Goal: Task Accomplishment & Management: Use online tool/utility

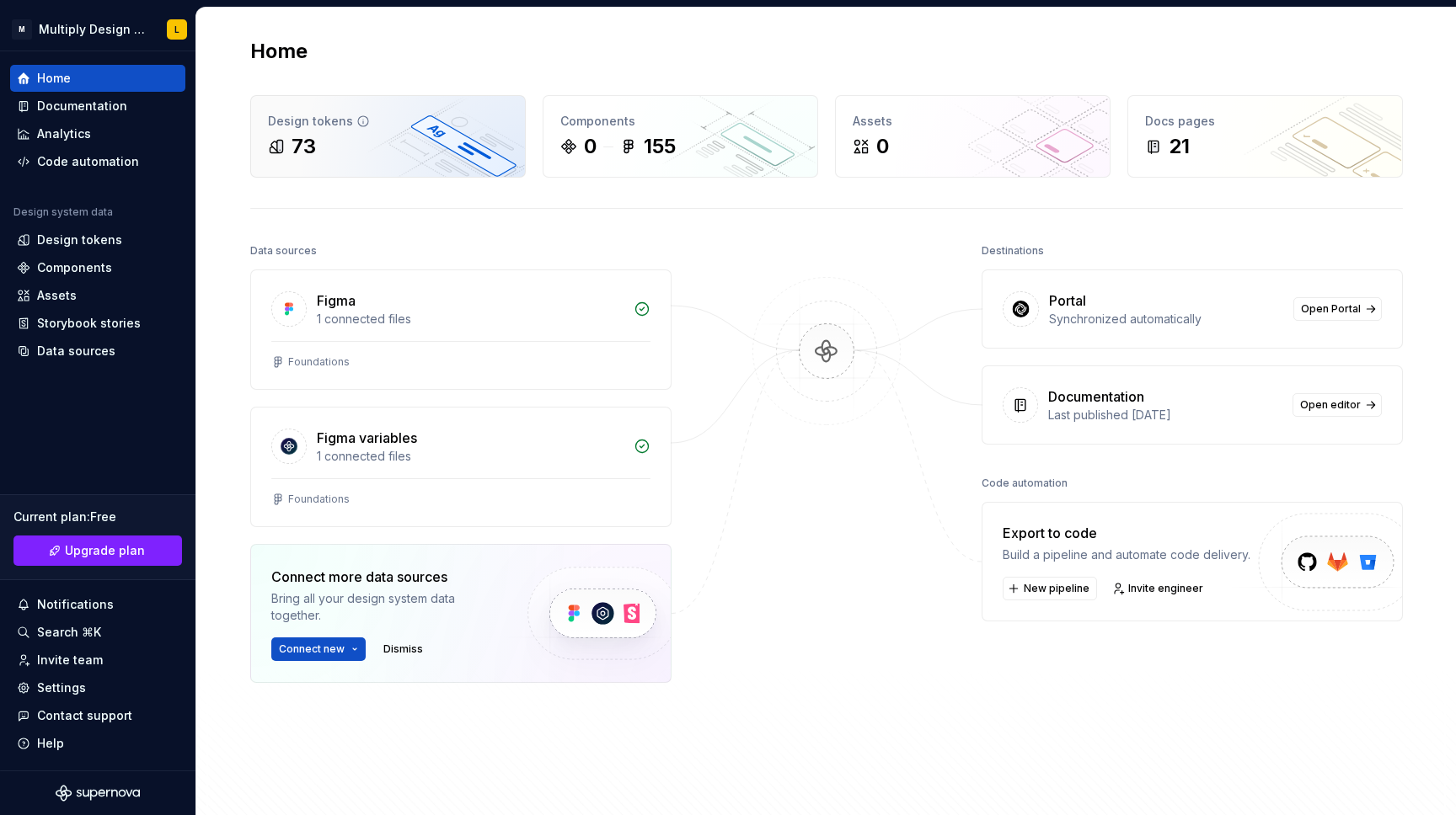
click at [412, 149] on div "73" at bounding box center [387, 146] width 240 height 27
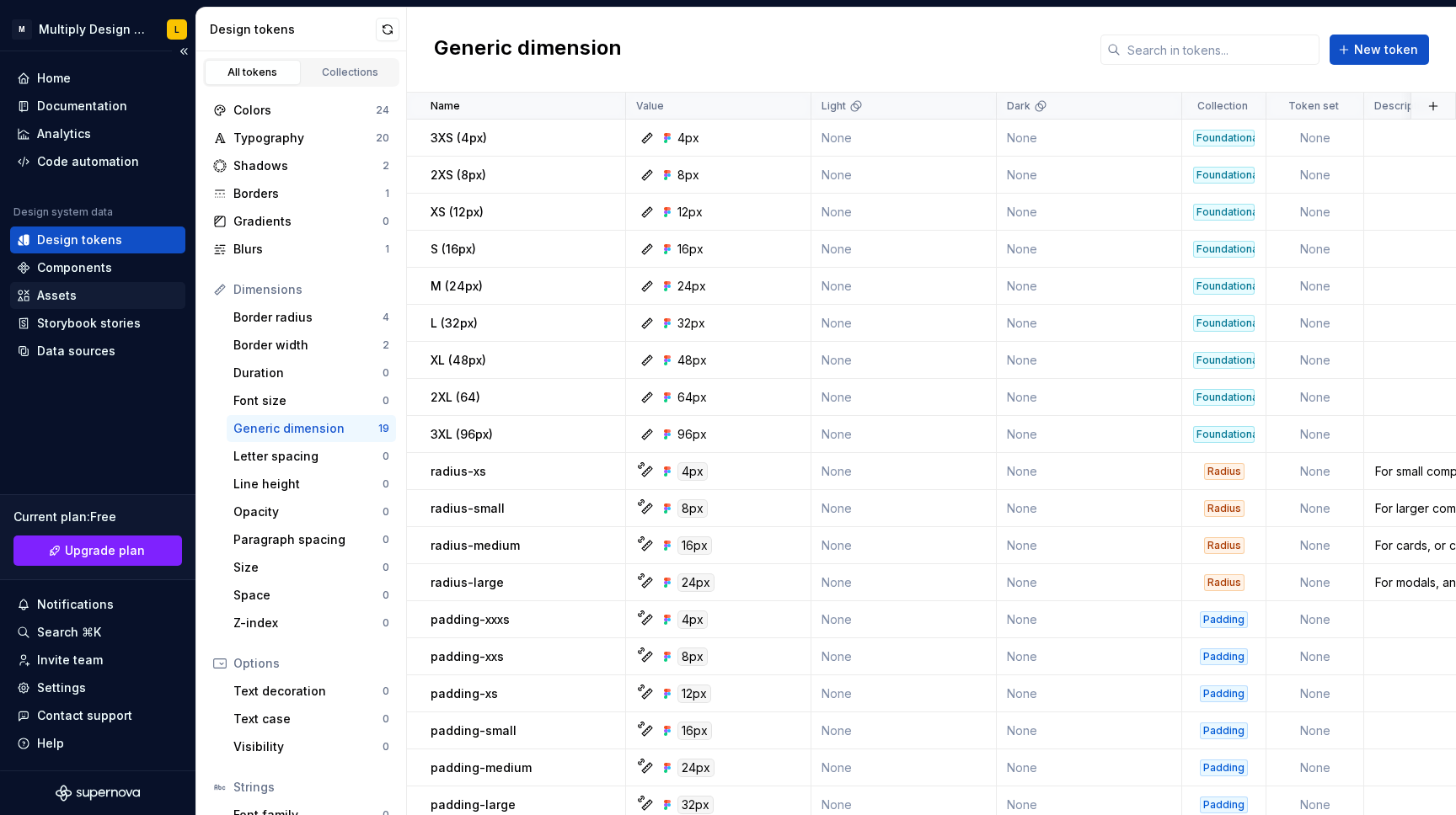
click at [60, 296] on div "Assets" at bounding box center [56, 296] width 40 height 17
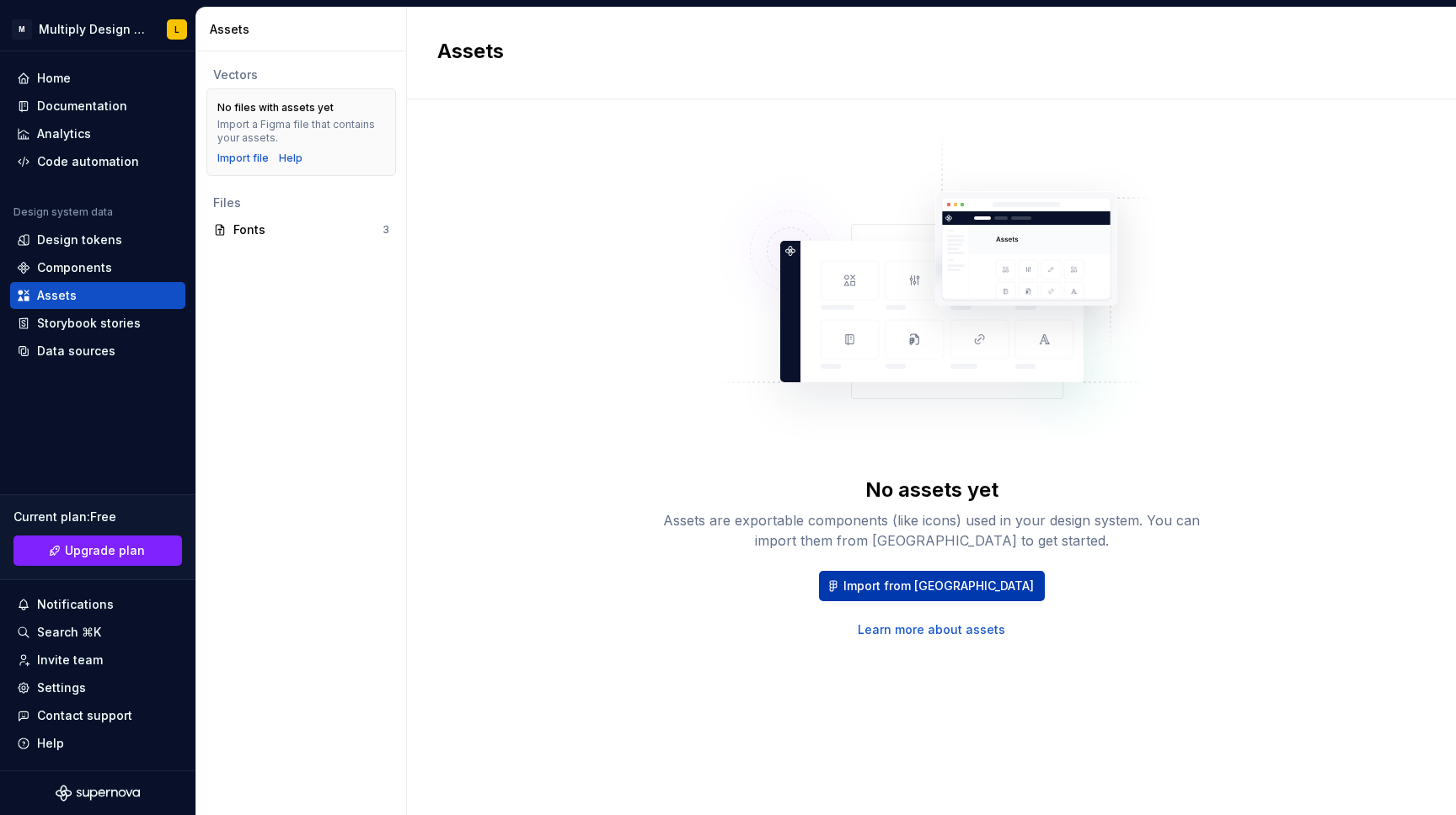
click at [909, 595] on button "Import from [GEOGRAPHIC_DATA]" at bounding box center [932, 585] width 226 height 30
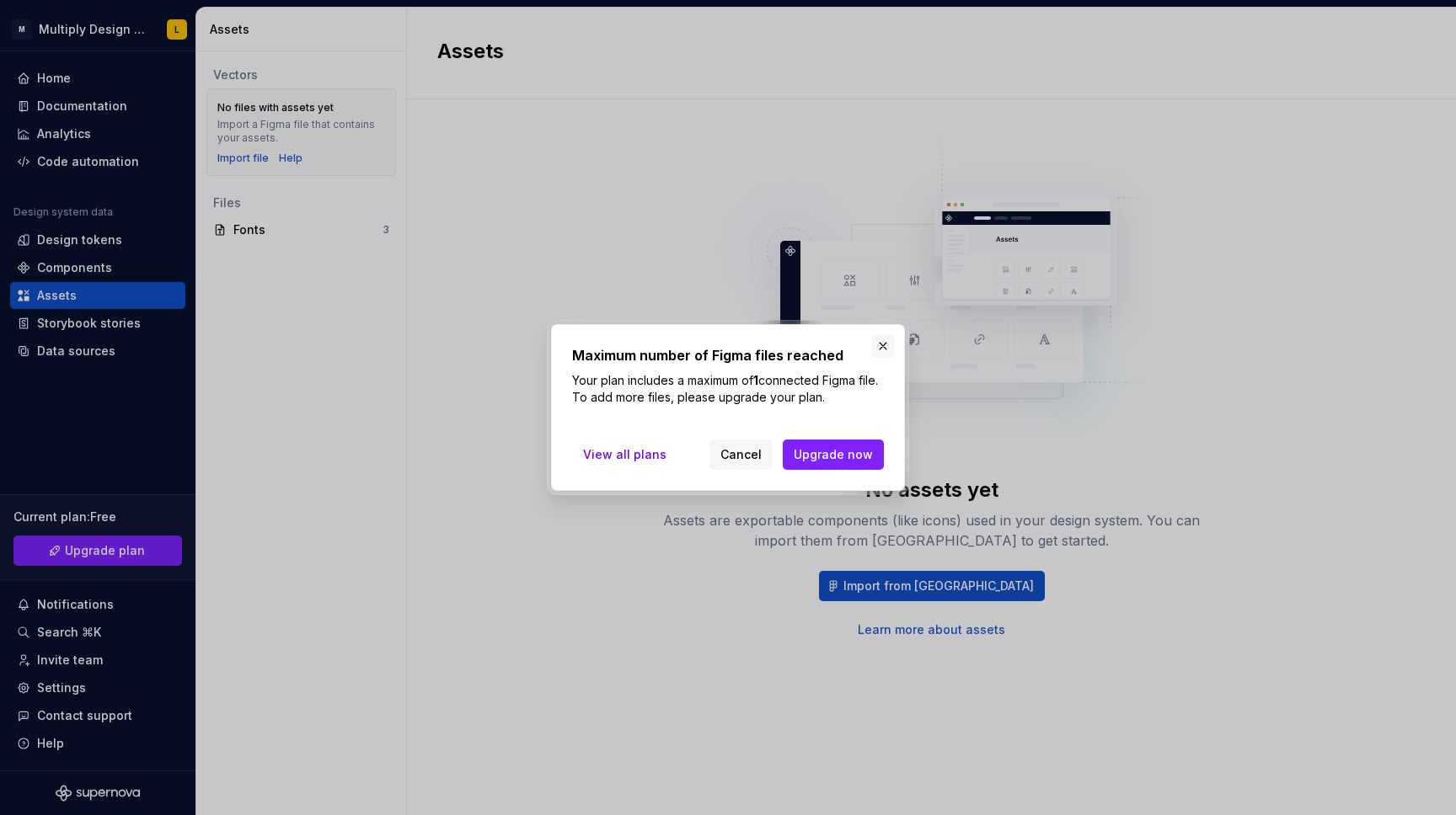
click at [880, 349] on button "button" at bounding box center [883, 346] width 24 height 24
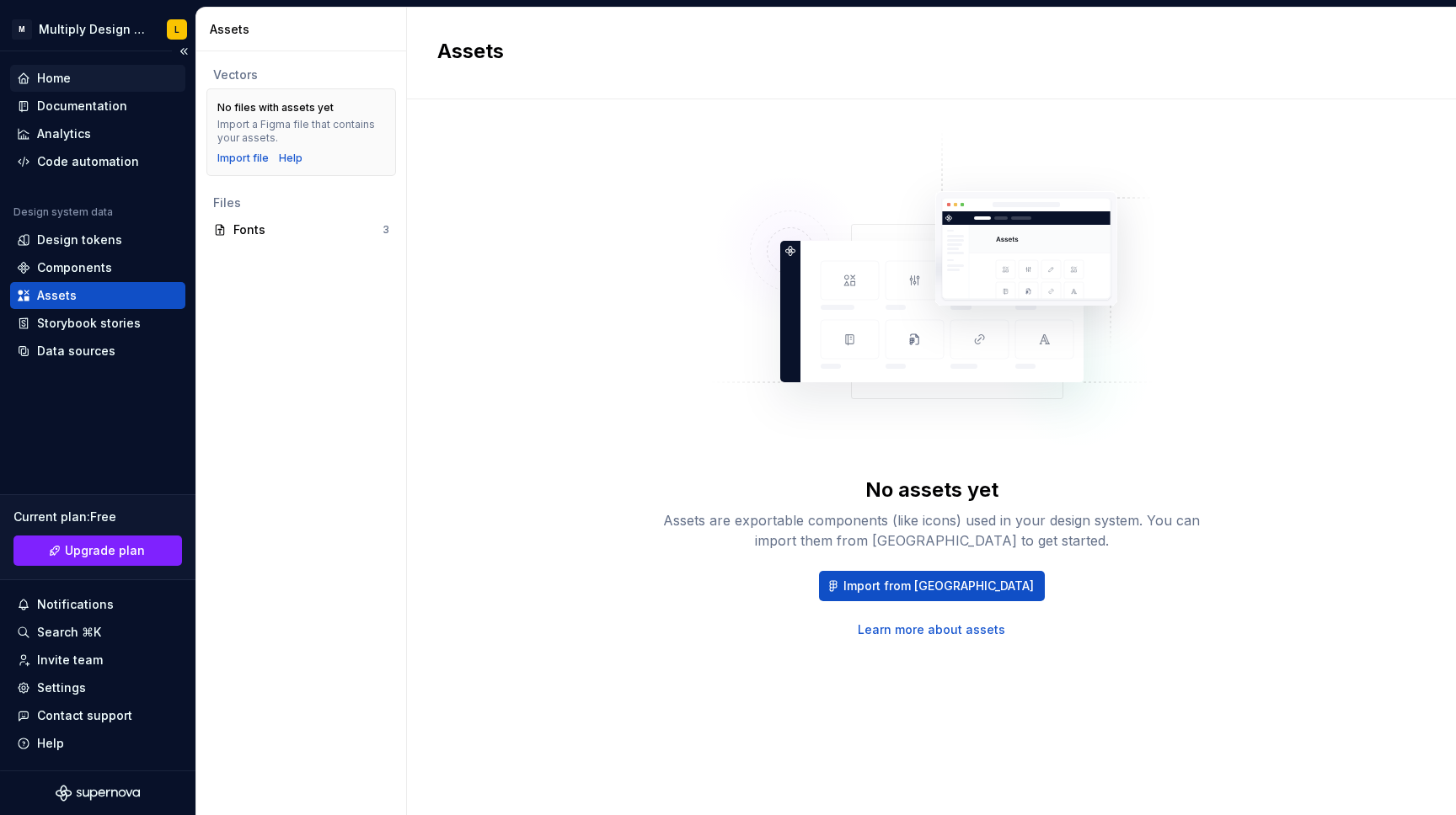
click at [69, 76] on div "Home" at bounding box center [53, 78] width 34 height 17
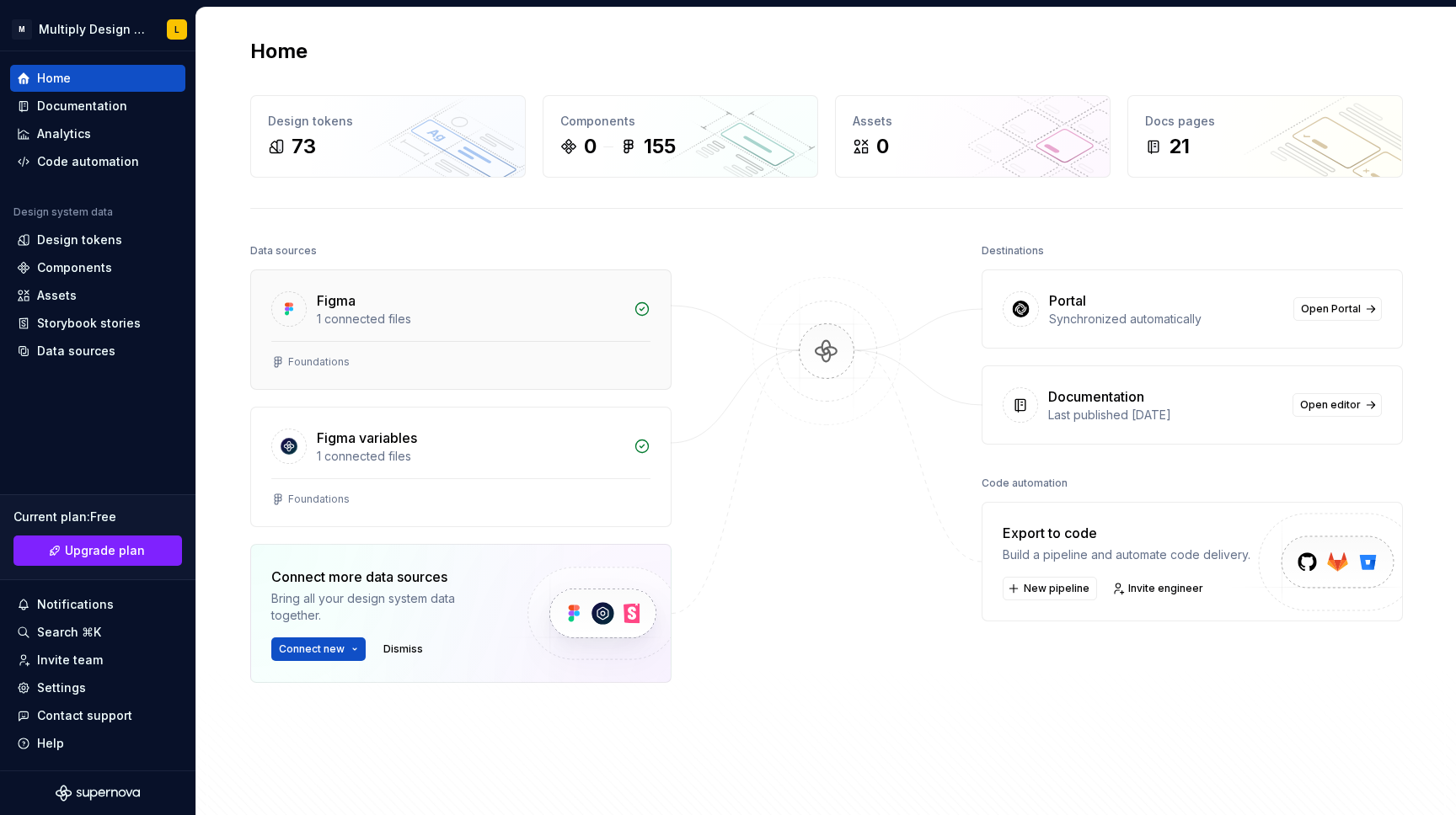
click at [571, 344] on div "Foundations" at bounding box center [461, 365] width 419 height 48
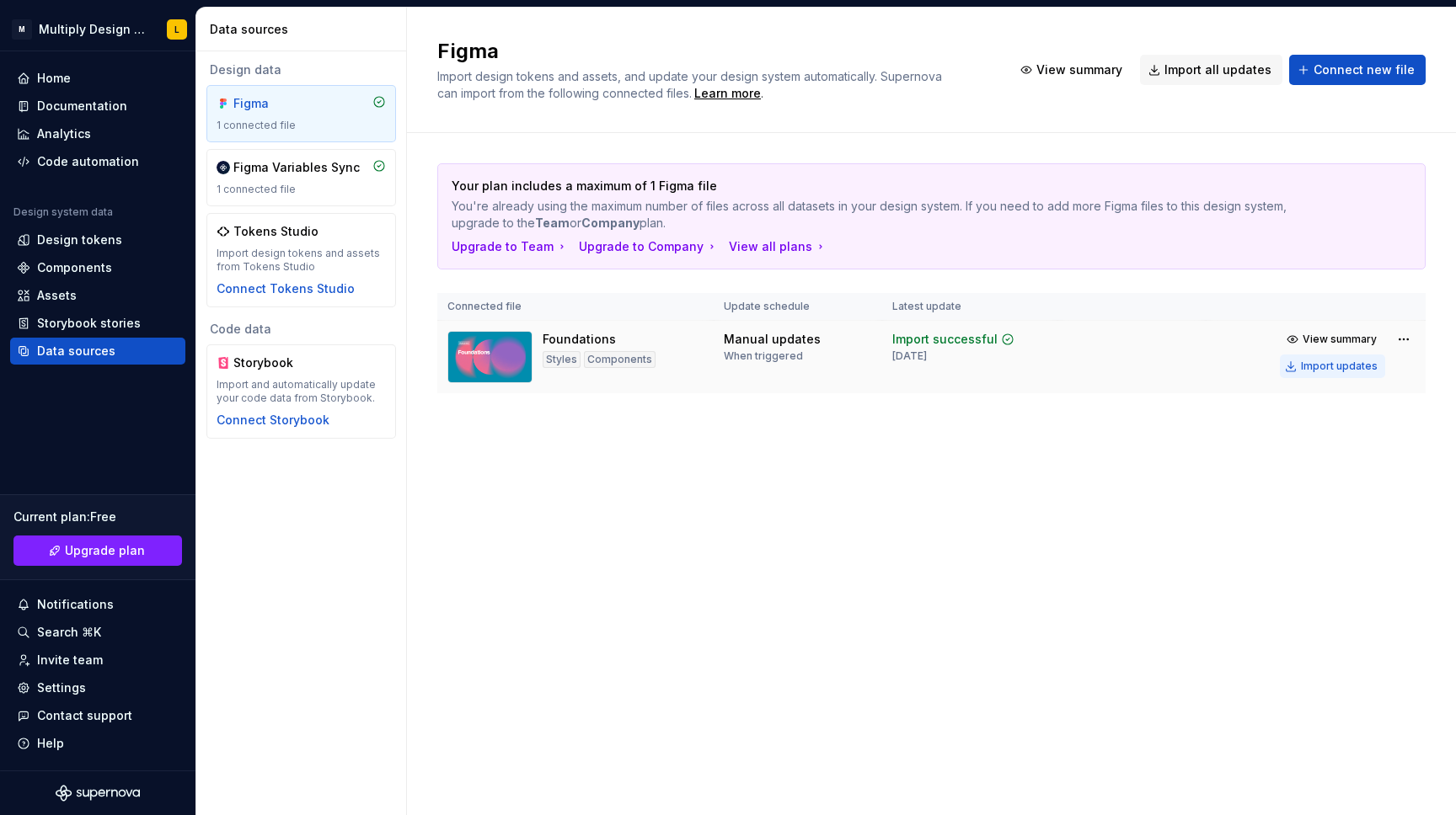
click at [1326, 365] on div "Import updates" at bounding box center [1338, 366] width 76 height 14
click at [61, 295] on div "Assets" at bounding box center [56, 296] width 40 height 17
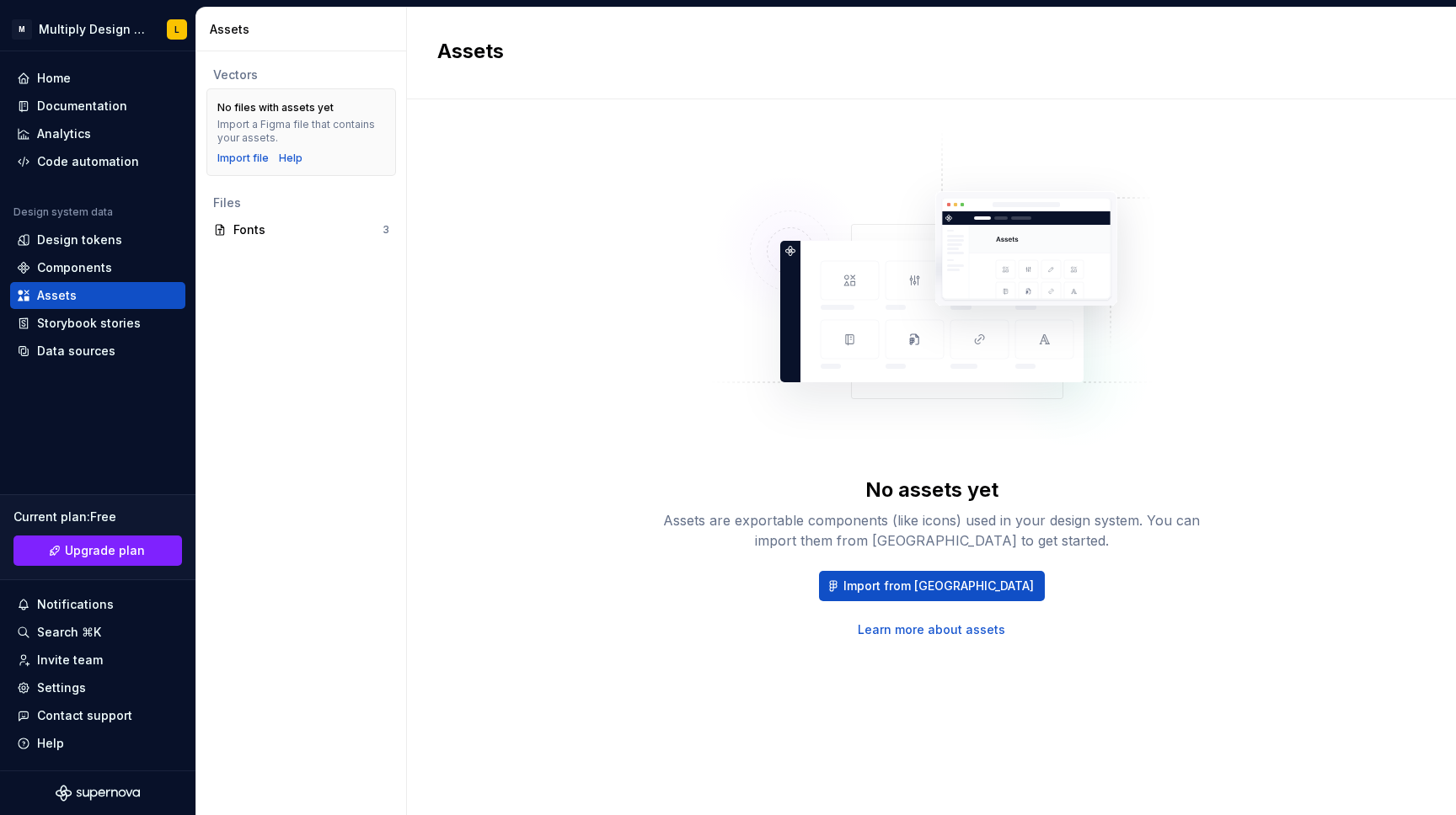
click at [927, 628] on link "Learn more about assets" at bounding box center [931, 629] width 147 height 17
